Goal: Task Accomplishment & Management: Manage account settings

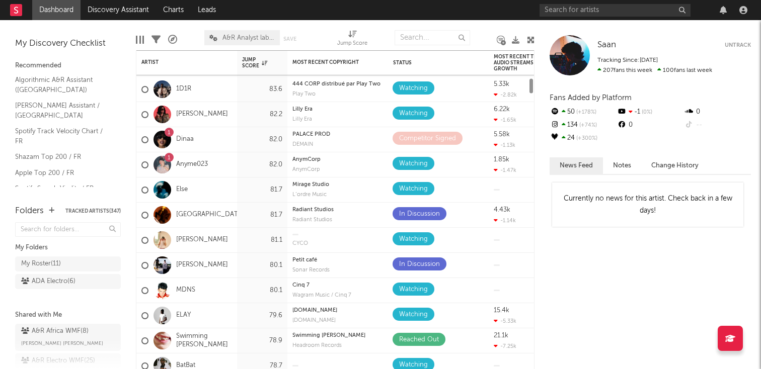
scroll to position [49, 0]
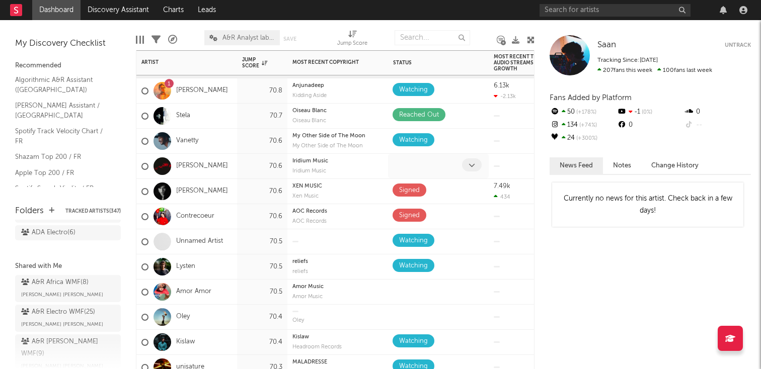
click at [469, 169] on span at bounding box center [472, 165] width 20 height 13
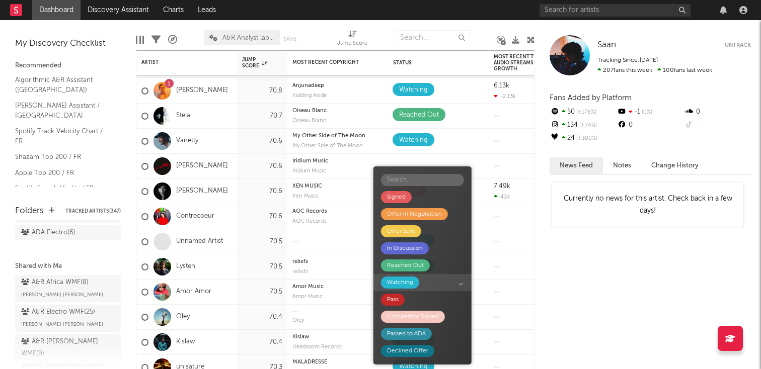
click at [418, 286] on span "Watching" at bounding box center [422, 282] width 98 height 17
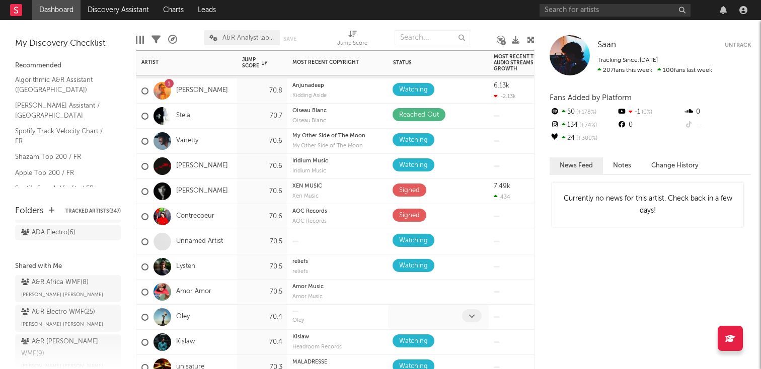
click at [467, 315] on span at bounding box center [472, 315] width 20 height 13
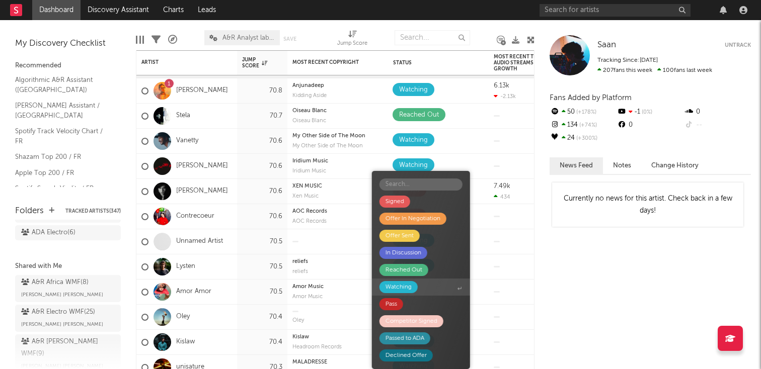
click at [401, 286] on div "Watching" at bounding box center [398, 287] width 26 height 12
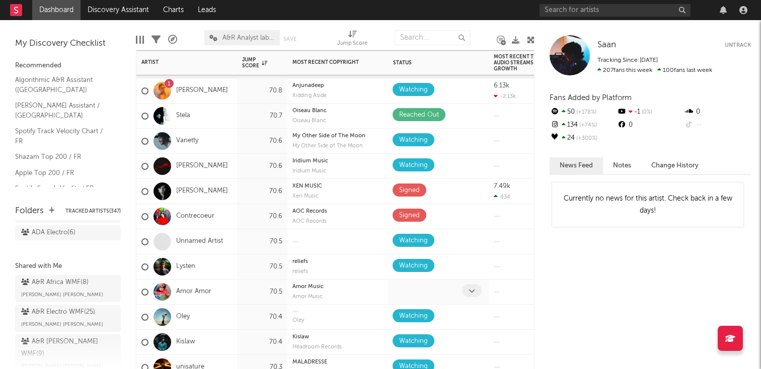
click at [462, 285] on div at bounding box center [473, 292] width 22 height 16
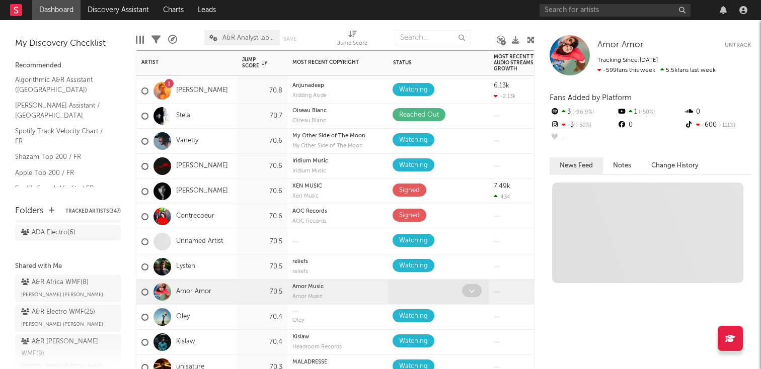
click at [468, 289] on icon at bounding box center [471, 291] width 7 height 7
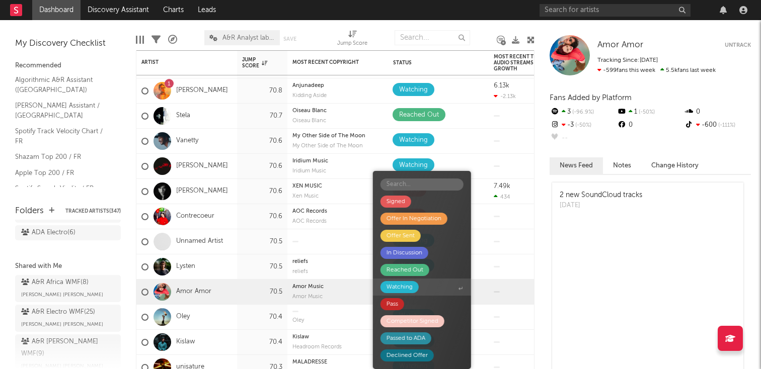
click at [407, 289] on div "Watching" at bounding box center [399, 287] width 26 height 12
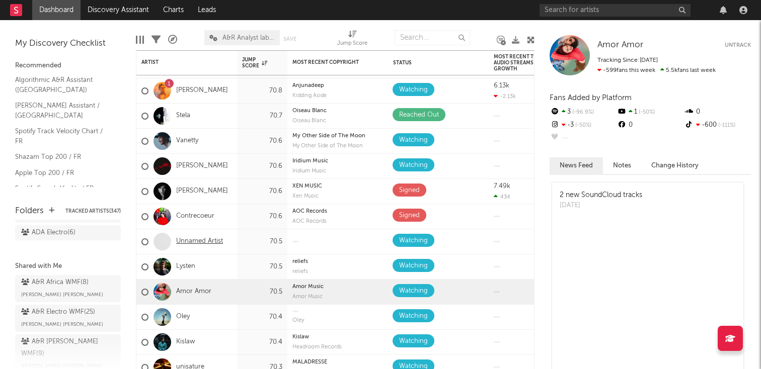
click at [192, 240] on link "Unnamed Artist" at bounding box center [199, 242] width 47 height 9
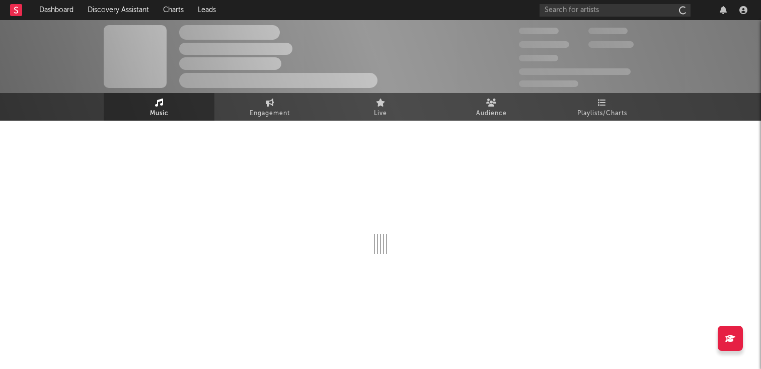
select select "1w"
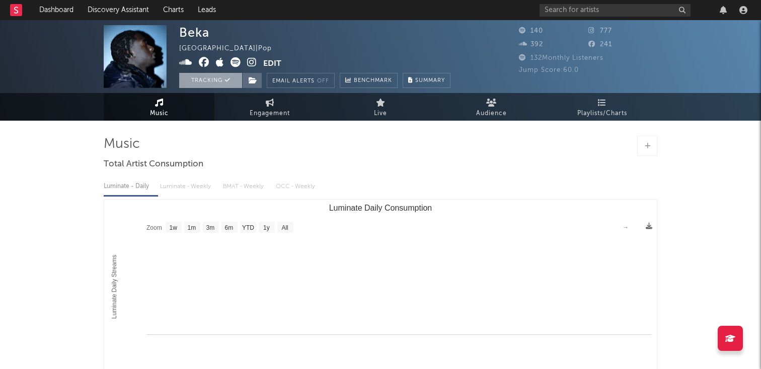
click at [218, 84] on button "Tracking" at bounding box center [210, 80] width 63 height 15
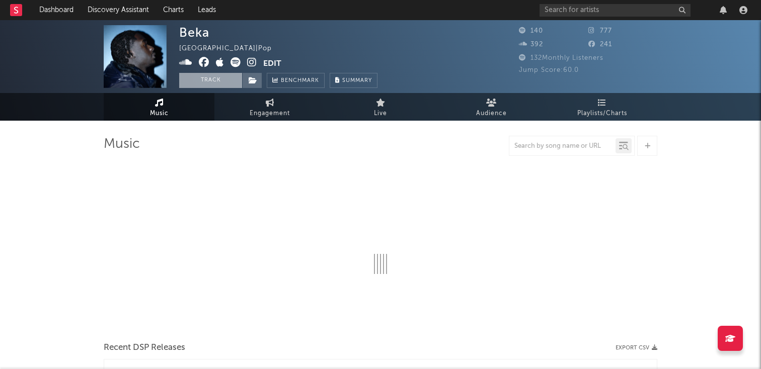
select select "6m"
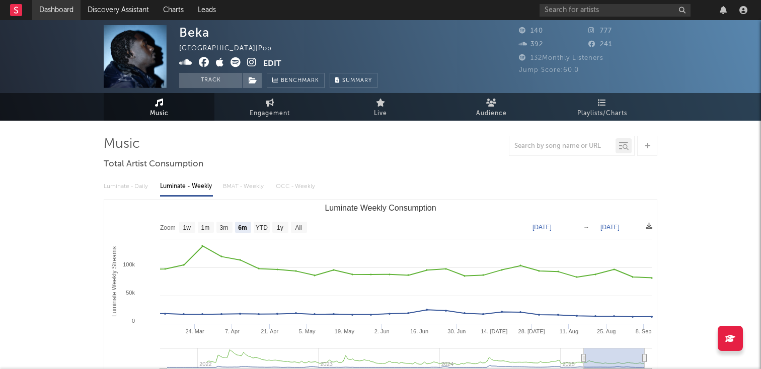
click at [55, 15] on link "Dashboard" at bounding box center [56, 10] width 48 height 20
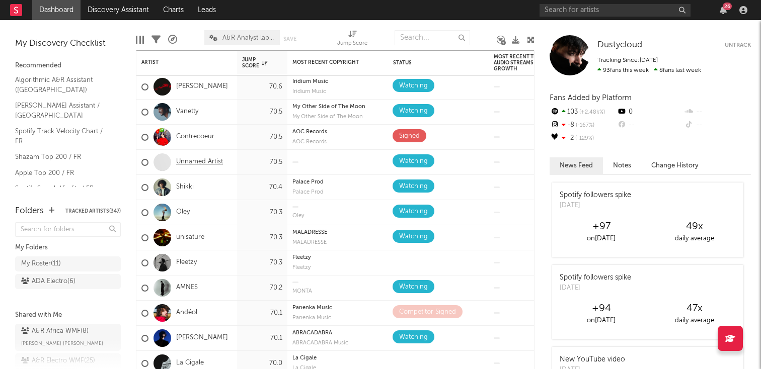
click at [205, 162] on link "Unnamed Artist" at bounding box center [199, 162] width 47 height 9
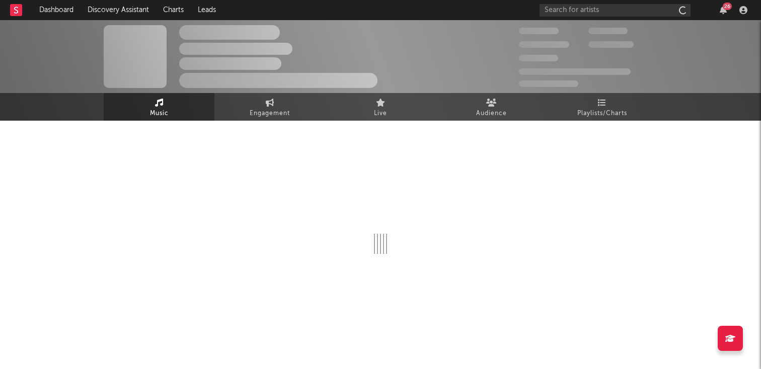
select select "1w"
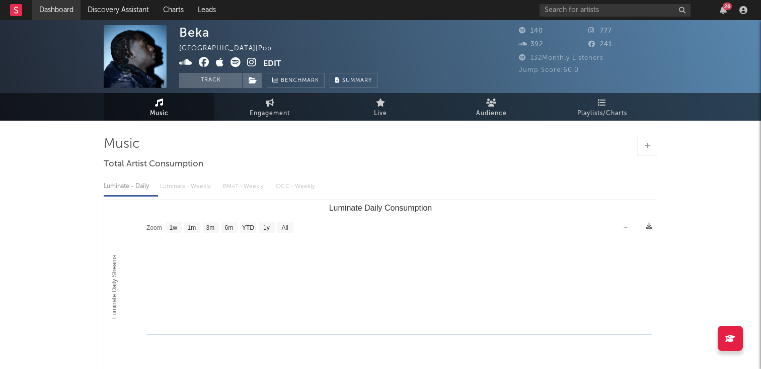
click at [58, 9] on link "Dashboard" at bounding box center [56, 10] width 48 height 20
